Goal: Information Seeking & Learning: Learn about a topic

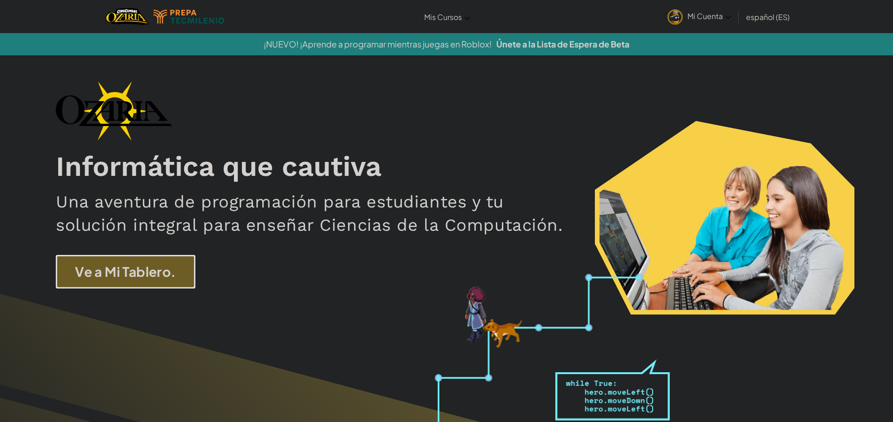
click at [110, 274] on link "Ve a Mi Tablero." at bounding box center [126, 272] width 140 height 34
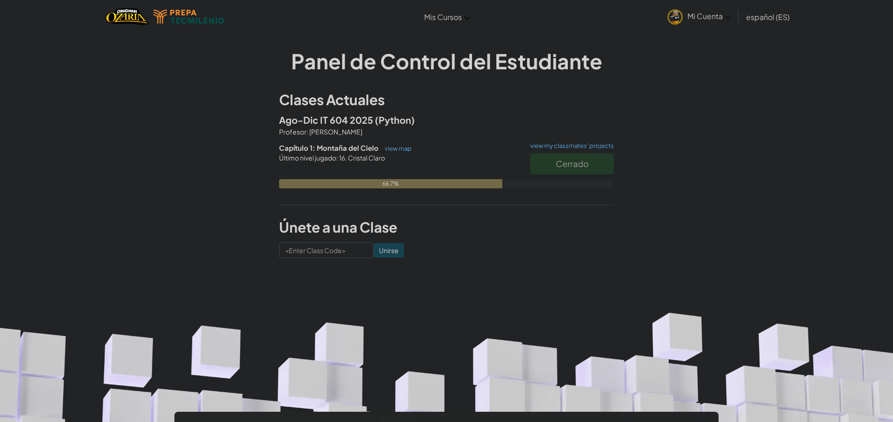
click at [399, 153] on div "Capítulo 1: Montaña del Cielo view map view my classmates' projects Cerrado Últ…" at bounding box center [446, 173] width 335 height 60
drag, startPoint x: 399, startPoint y: 150, endPoint x: 395, endPoint y: 145, distance: 6.3
click at [398, 151] on link "view map" at bounding box center [396, 148] width 32 height 7
